Goal: Find specific page/section: Find specific page/section

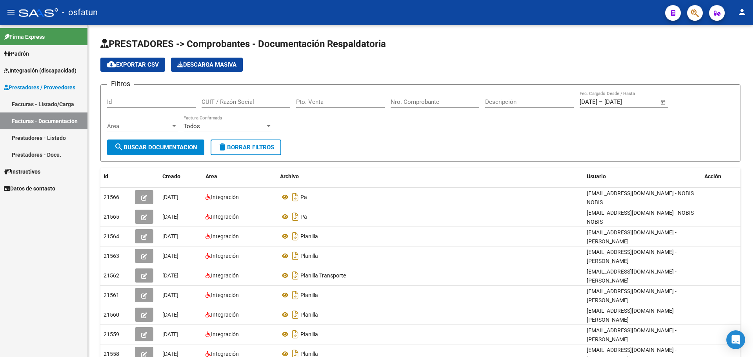
click at [8, 11] on mat-icon "menu" at bounding box center [10, 11] width 9 height 9
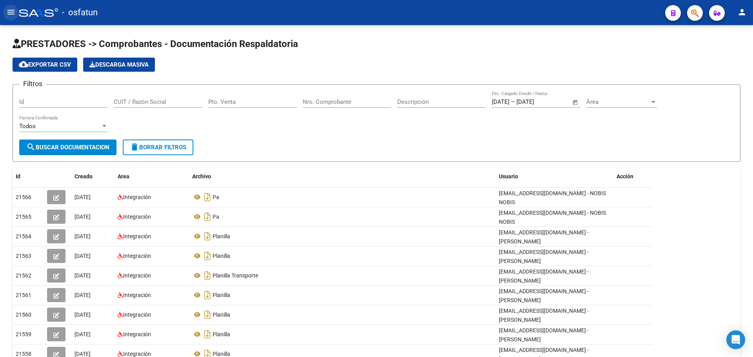
click at [8, 11] on mat-icon "menu" at bounding box center [10, 11] width 9 height 9
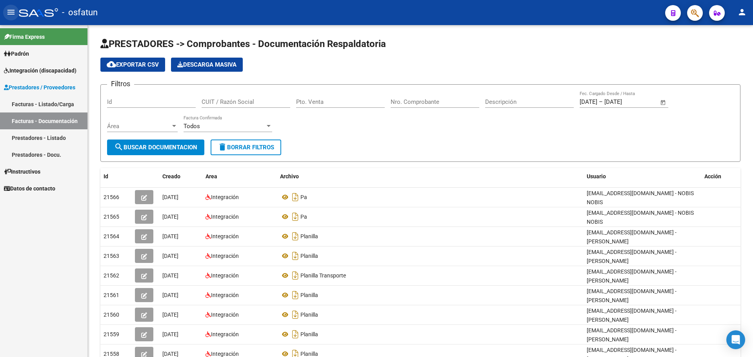
click at [8, 11] on mat-icon "menu" at bounding box center [10, 11] width 9 height 9
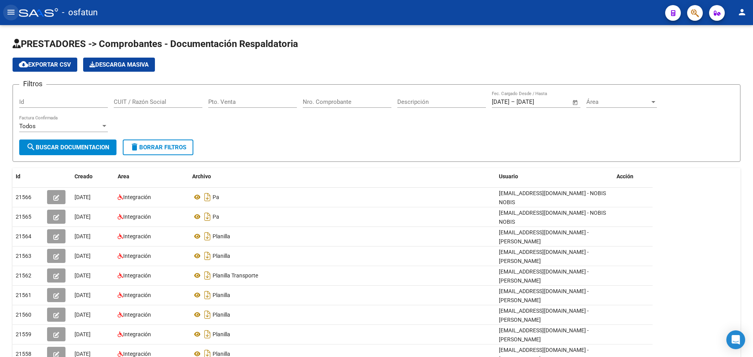
click at [8, 11] on mat-icon "menu" at bounding box center [10, 11] width 9 height 9
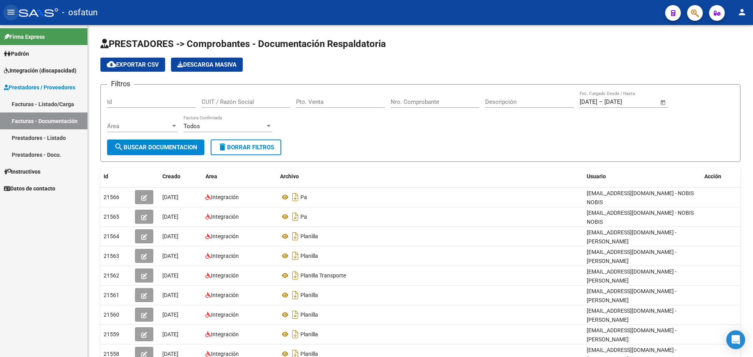
click at [8, 11] on mat-icon "menu" at bounding box center [10, 11] width 9 height 9
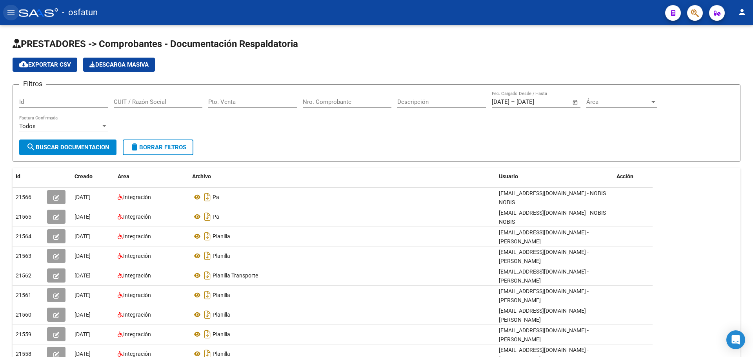
click at [8, 11] on mat-icon "menu" at bounding box center [10, 11] width 9 height 9
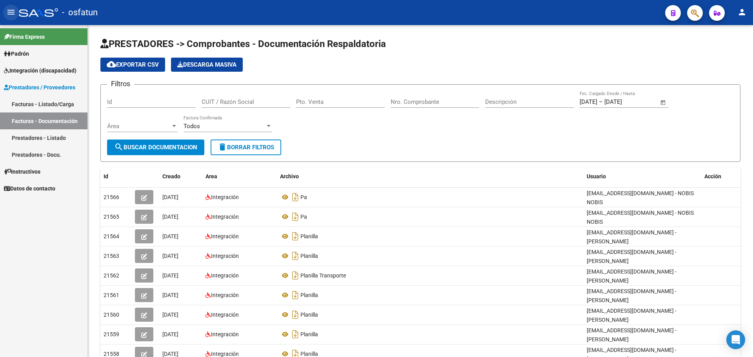
click at [8, 11] on mat-icon "menu" at bounding box center [10, 11] width 9 height 9
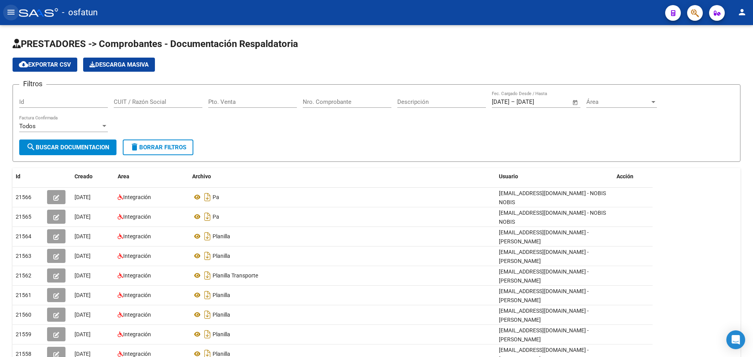
click at [11, 8] on mat-icon "menu" at bounding box center [10, 11] width 9 height 9
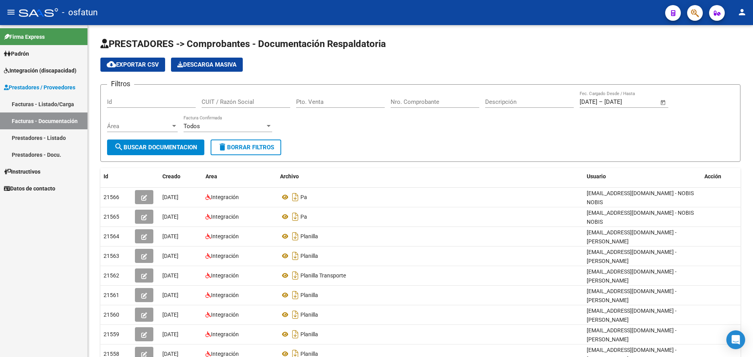
click at [53, 73] on span "Integración (discapacidad)" at bounding box center [40, 70] width 73 height 9
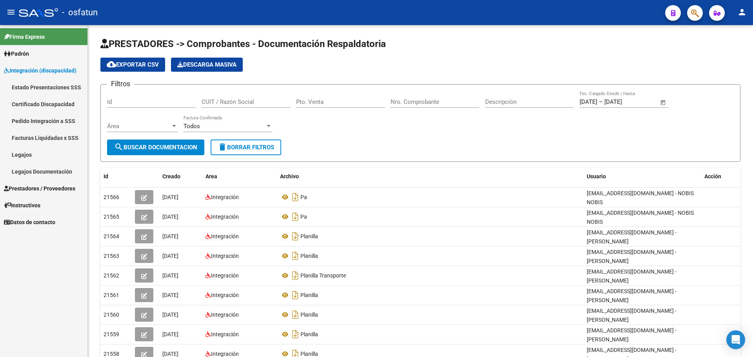
click at [21, 152] on link "Legajos" at bounding box center [43, 154] width 87 height 17
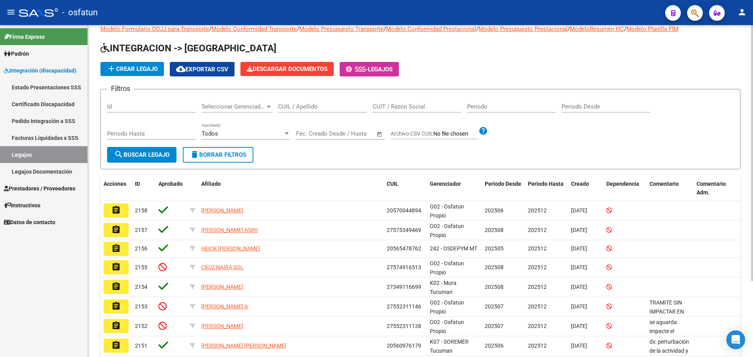
scroll to position [11, 0]
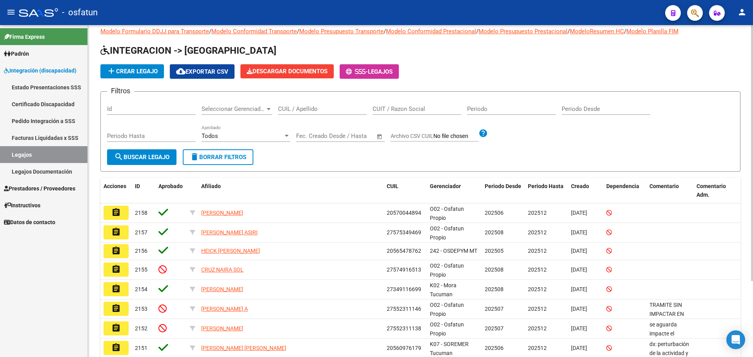
click at [752, 36] on div at bounding box center [752, 161] width 2 height 256
